Goal: Check status: Check status

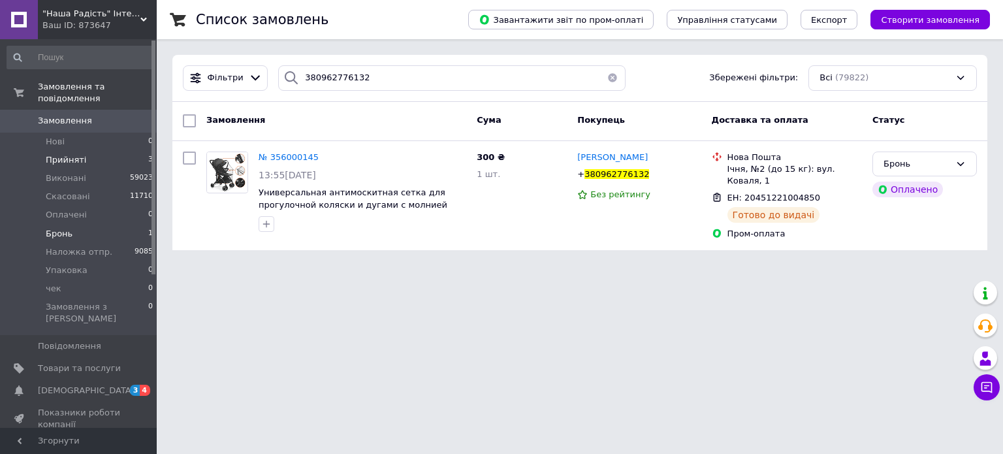
click at [55, 228] on span "Бронь" at bounding box center [59, 234] width 27 height 12
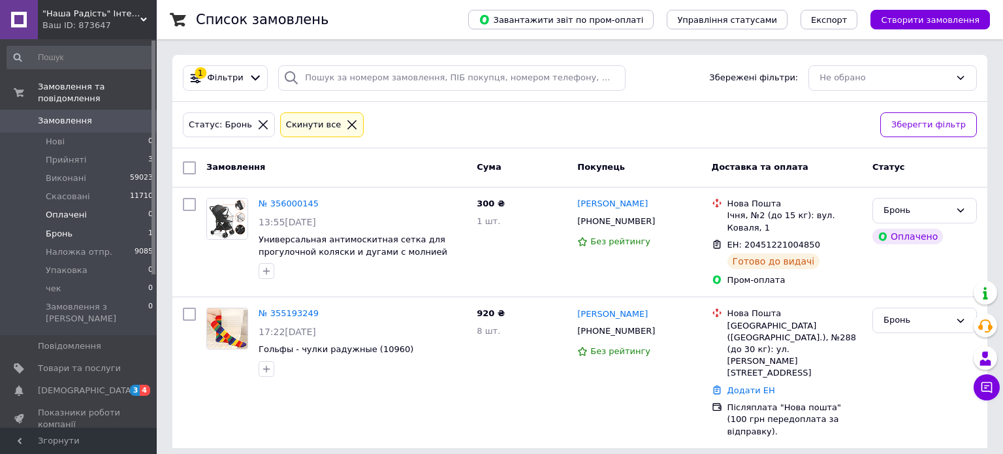
click at [53, 209] on span "Оплачені" at bounding box center [66, 215] width 41 height 12
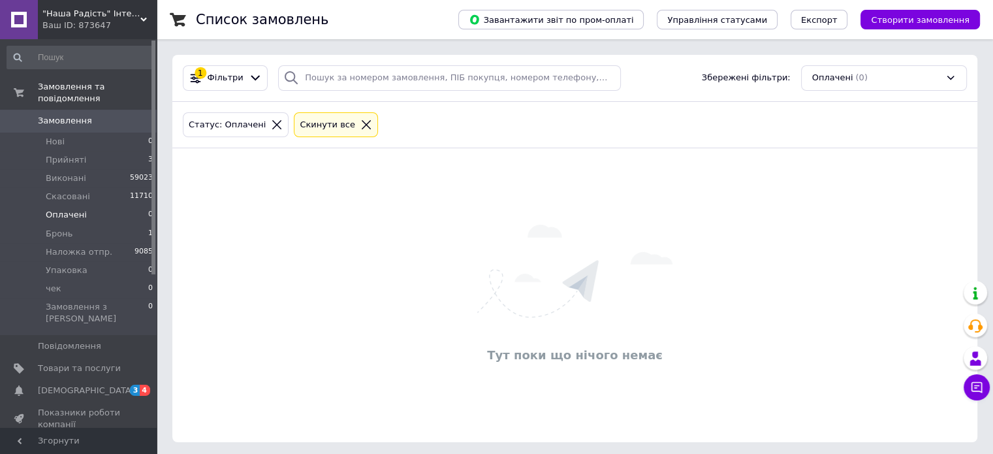
click at [360, 123] on icon at bounding box center [366, 125] width 12 height 12
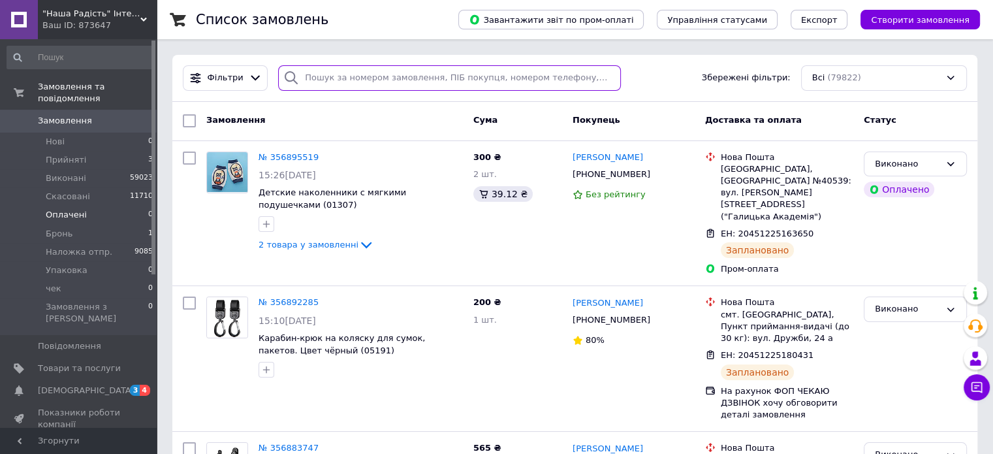
click at [321, 78] on input "search" at bounding box center [449, 77] width 343 height 25
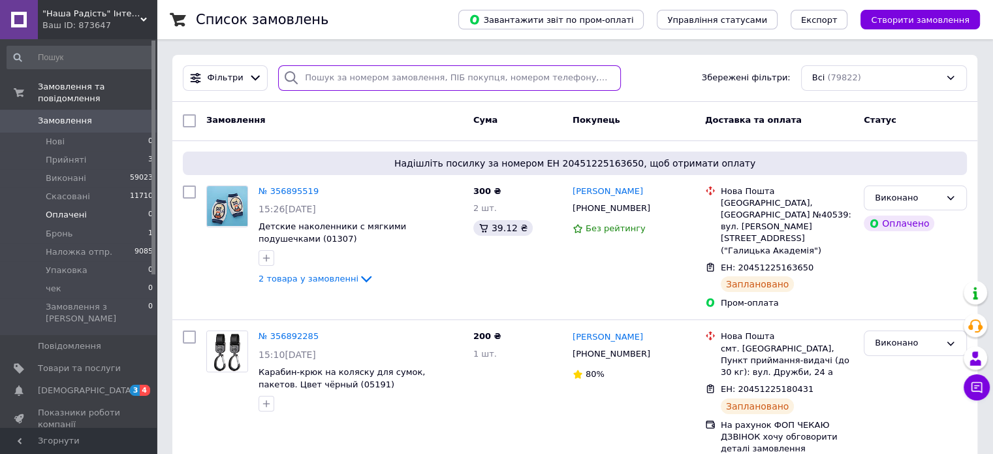
paste input "[PERSON_NAME]"
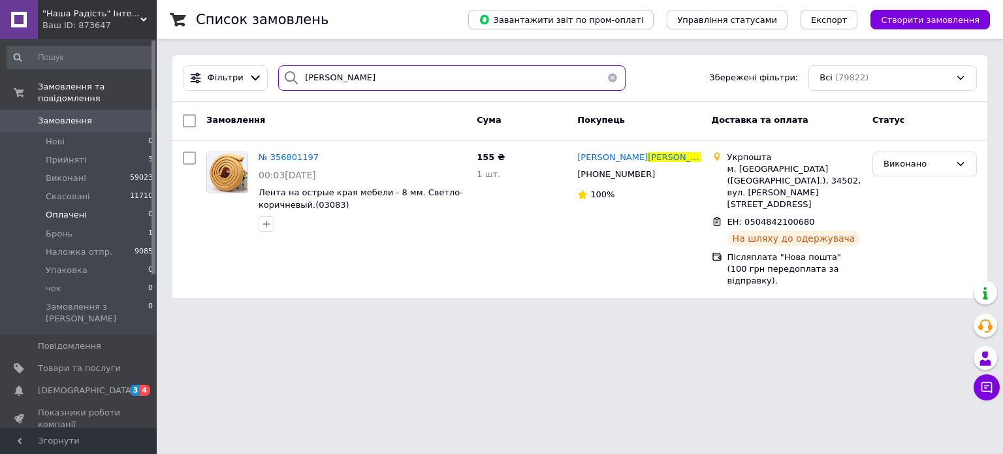
type input "[PERSON_NAME]"
